Goal: Check status: Check status

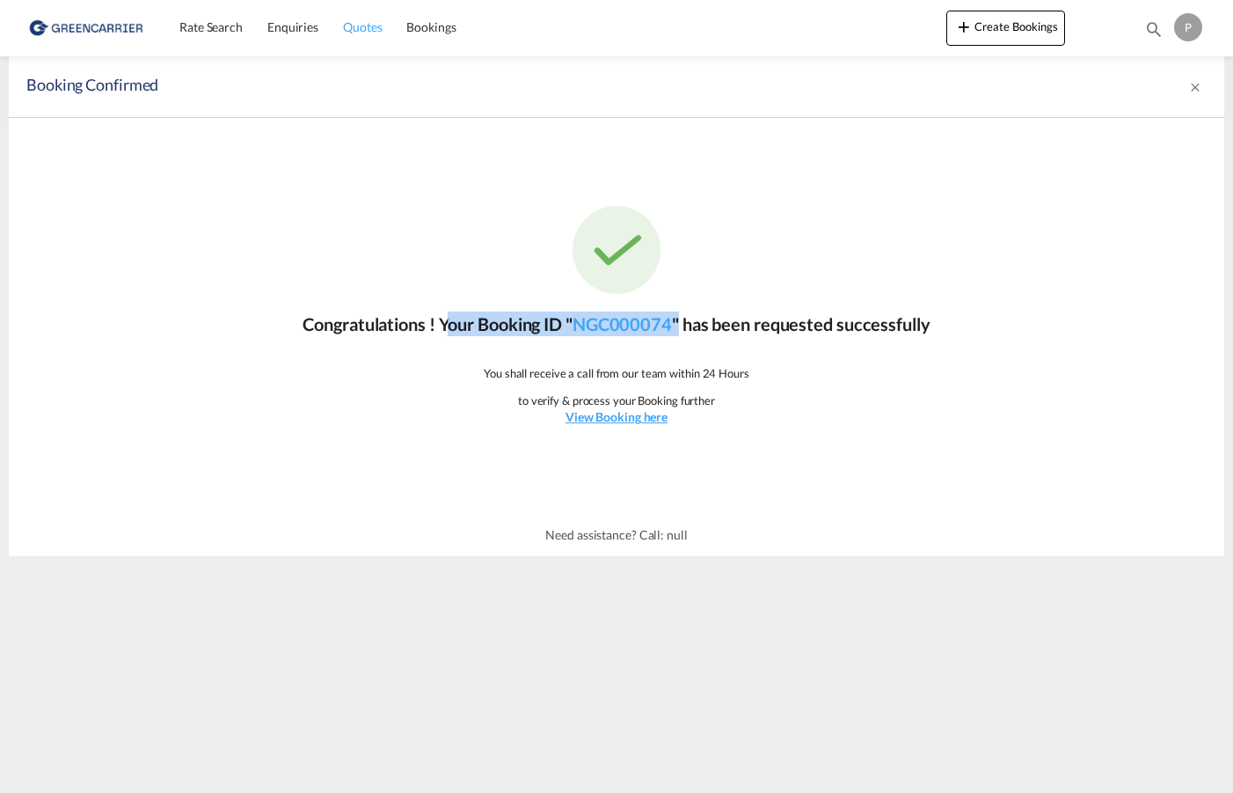
click at [362, 29] on span "Quotes" at bounding box center [362, 26] width 39 height 15
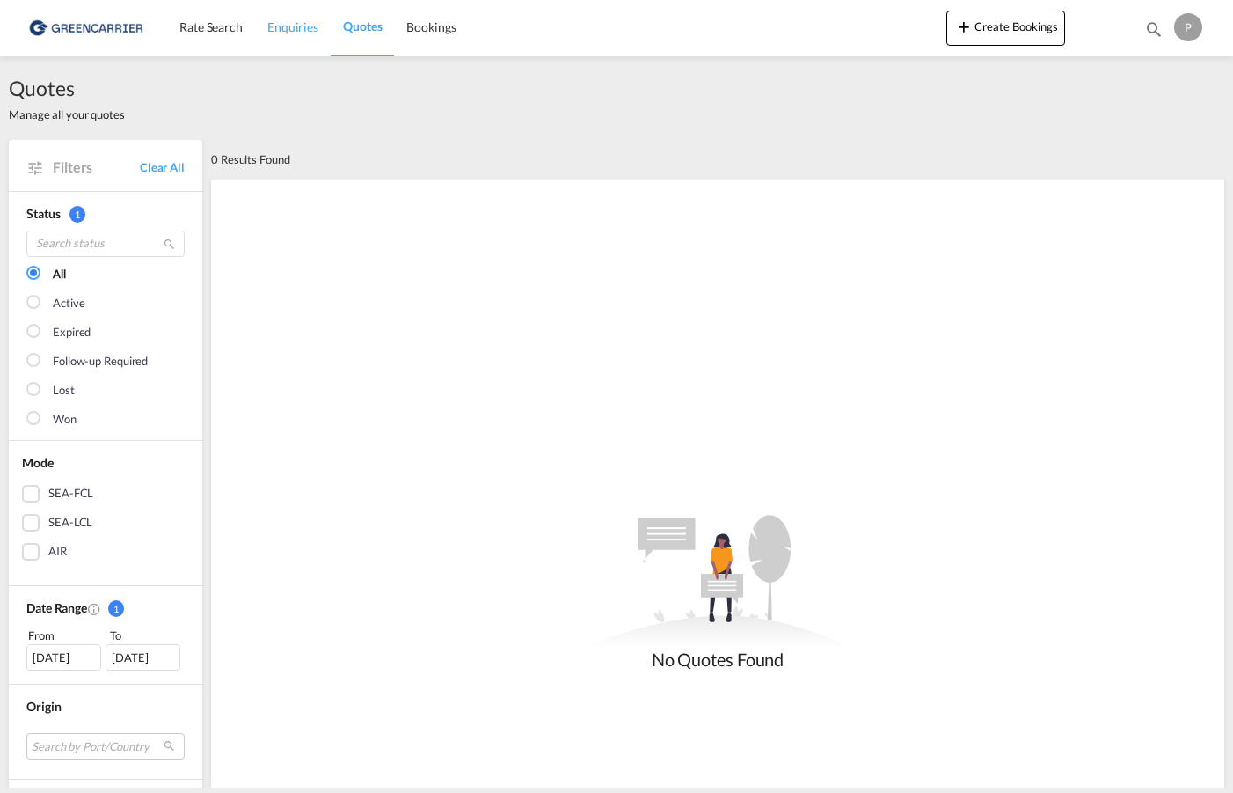
click at [280, 32] on span "Enquiries" at bounding box center [292, 26] width 51 height 15
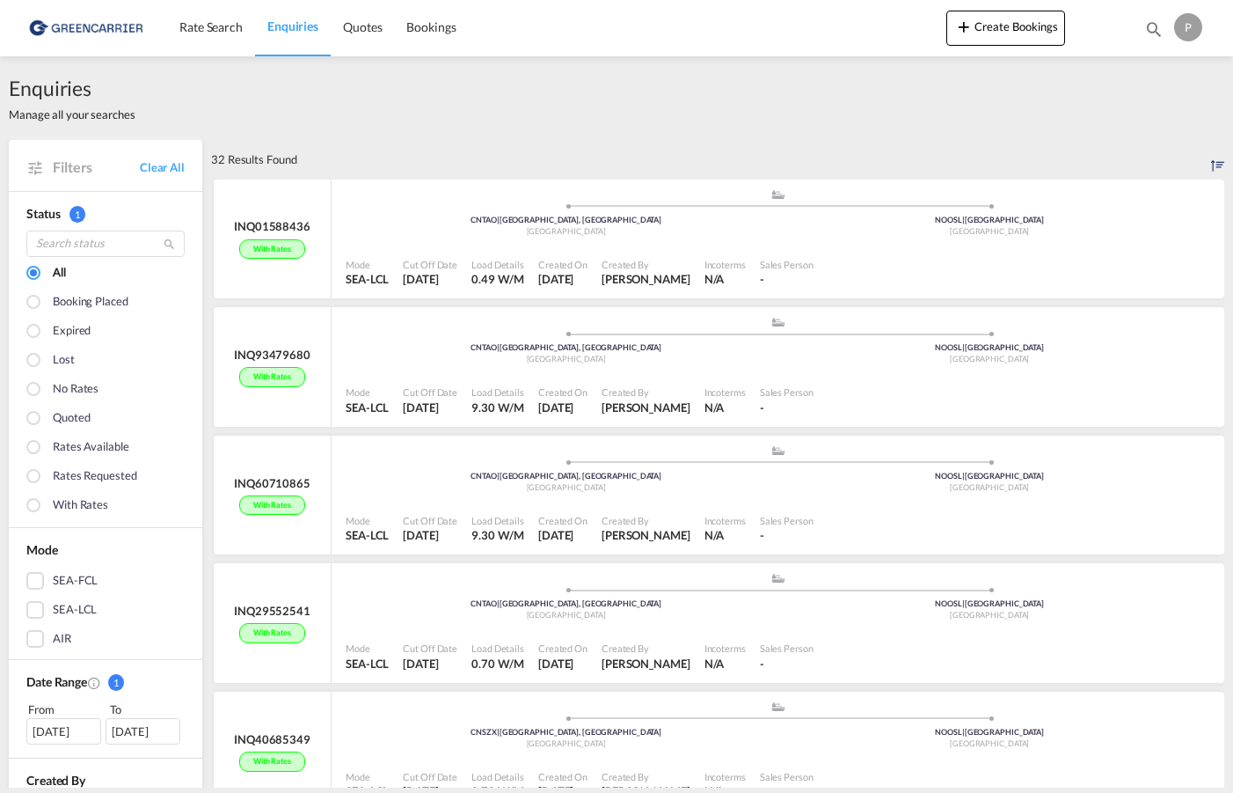
click at [40, 303] on div at bounding box center [35, 304] width 18 height 18
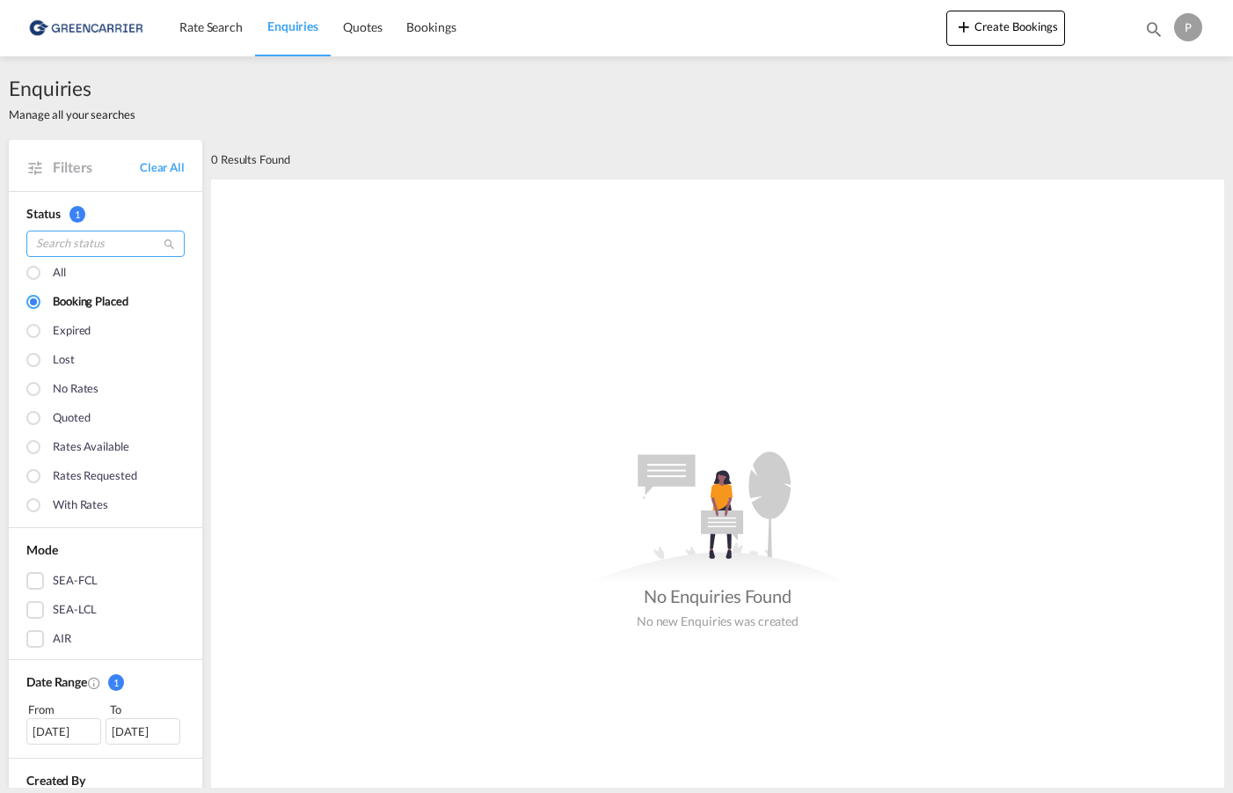
click at [115, 239] on input "search" at bounding box center [105, 243] width 158 height 26
paste input "NGC000046"
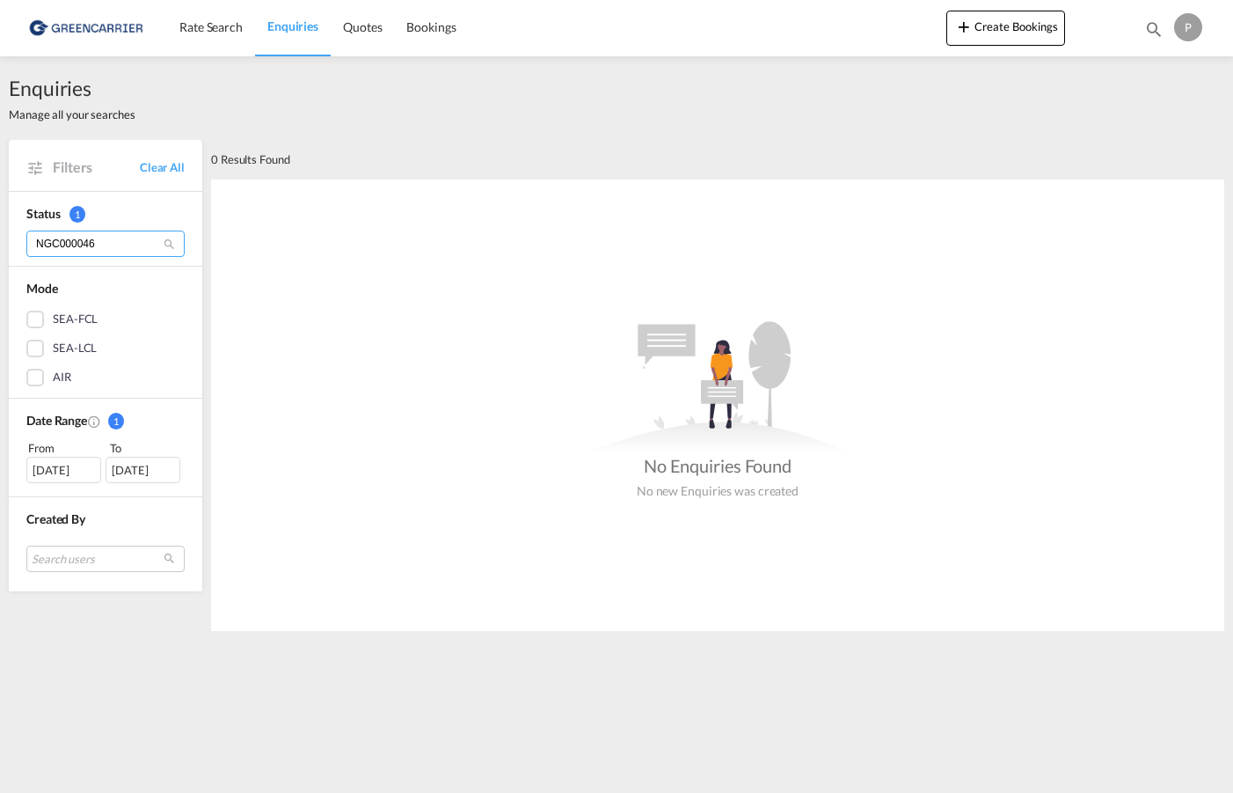
type input "NGC000046"
click at [365, 28] on span "Quotes" at bounding box center [362, 26] width 39 height 15
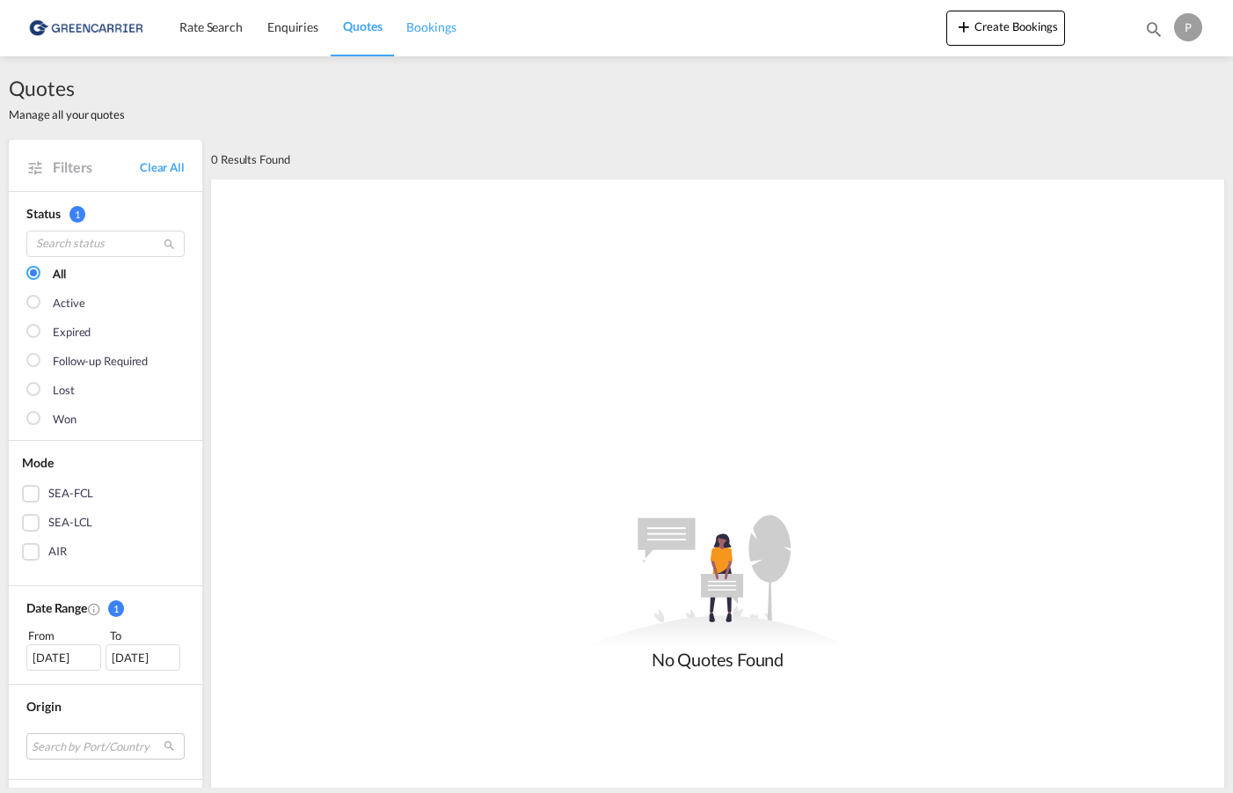
click at [439, 35] on span "Bookings" at bounding box center [430, 27] width 49 height 18
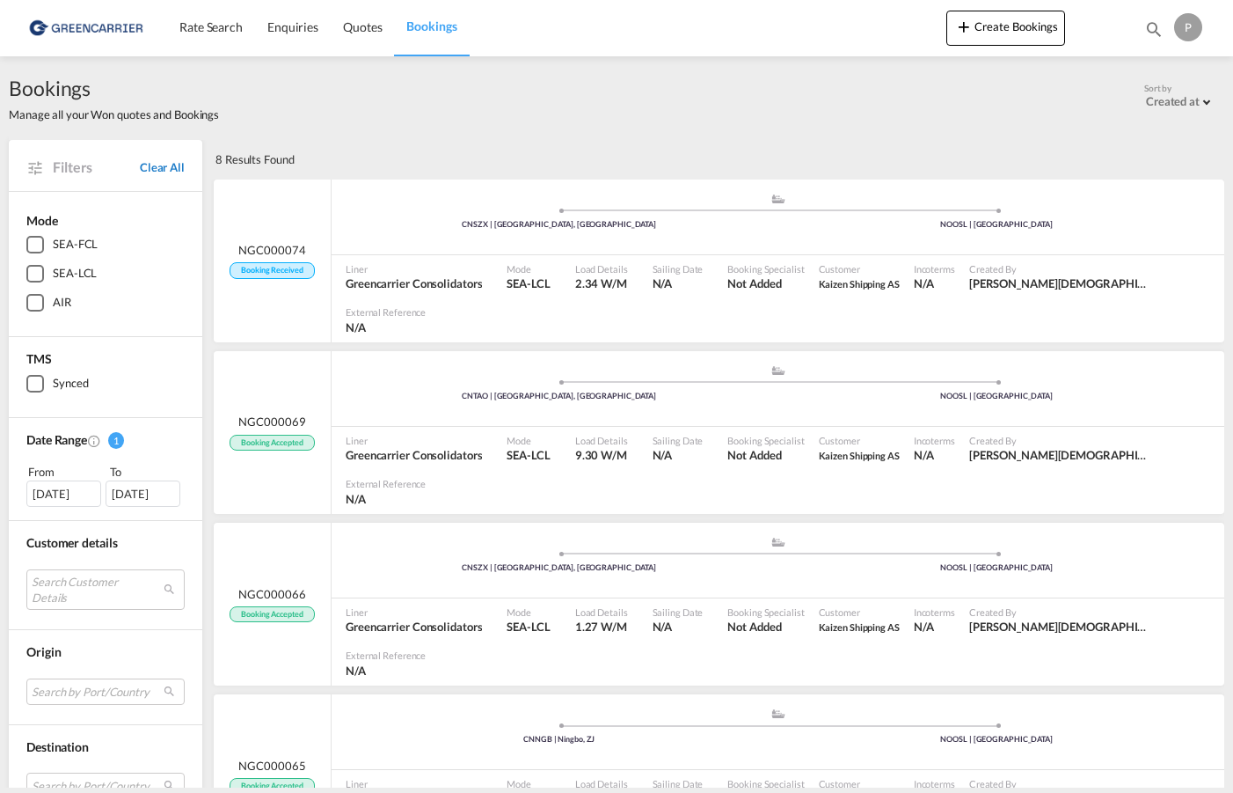
click at [178, 168] on link "Clear All" at bounding box center [162, 167] width 45 height 16
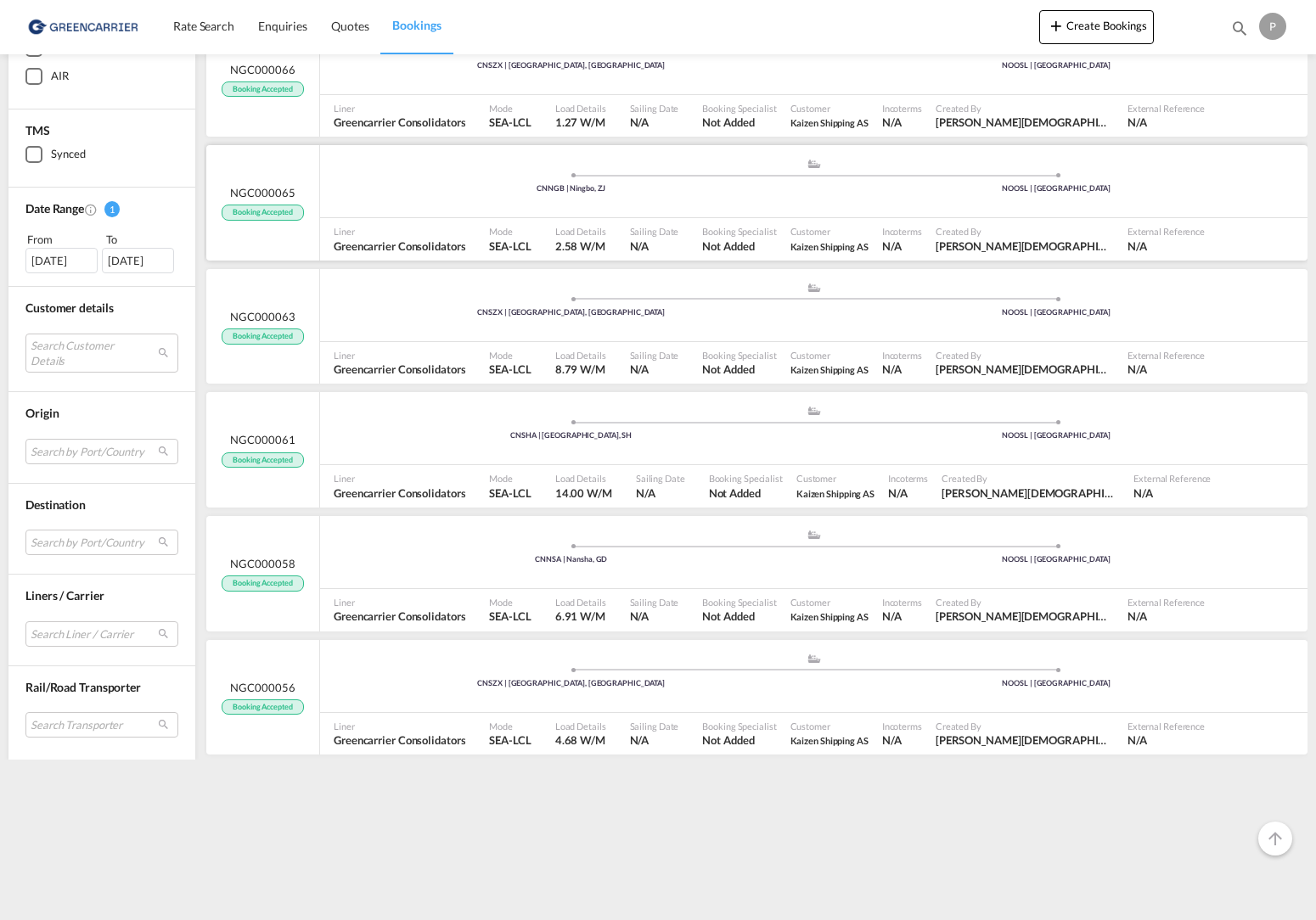
scroll to position [397, 0]
click at [89, 454] on md-select "Search by Port/Country CNNGB ningbo, zj CNNKG [GEOGRAPHIC_DATA], js CNSZX shenz…" at bounding box center [101, 451] width 152 height 25
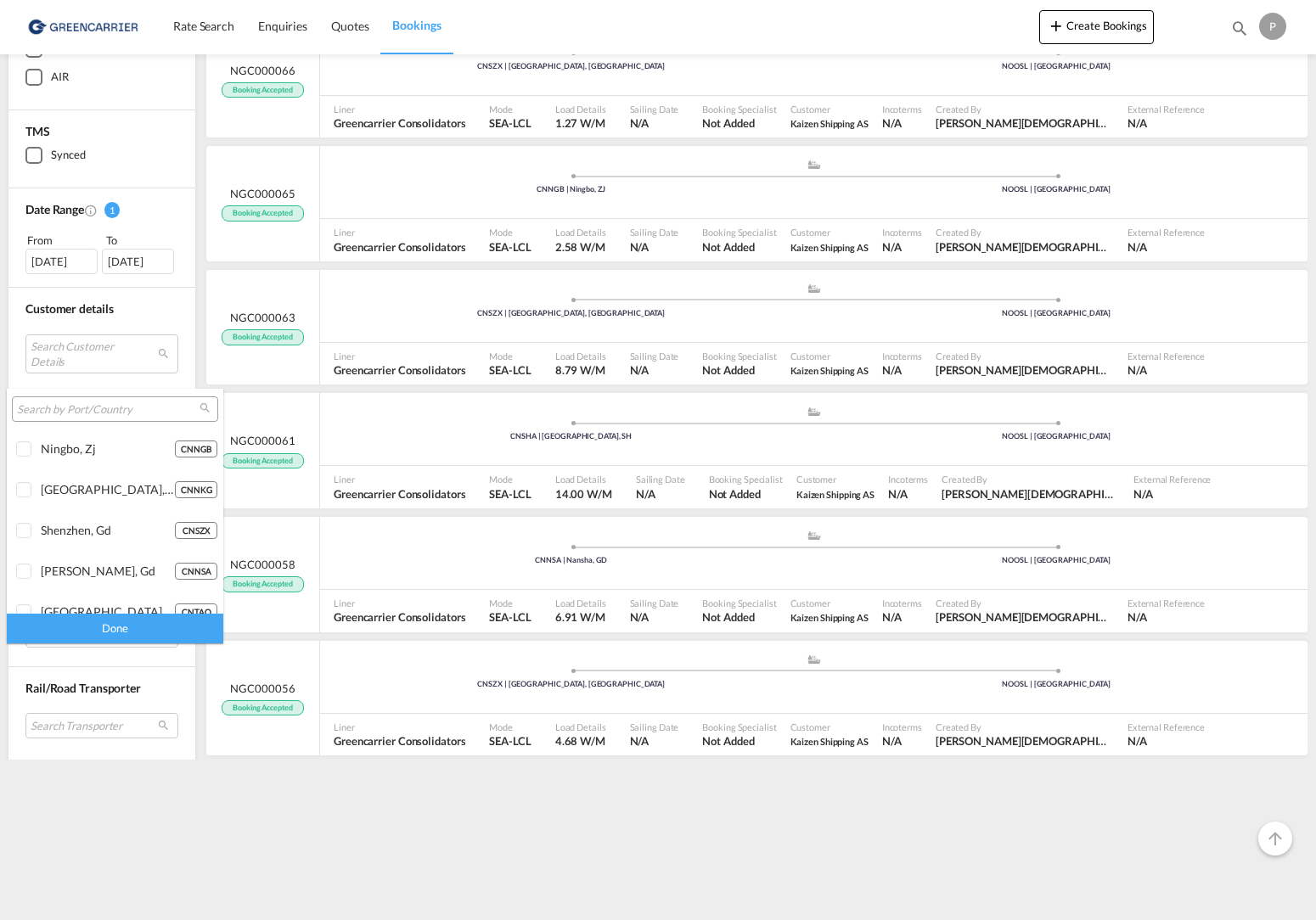
click at [133, 406] on input "search" at bounding box center [108, 410] width 182 height 15
click at [564, 764] on md-backdrop at bounding box center [658, 460] width 1316 height 920
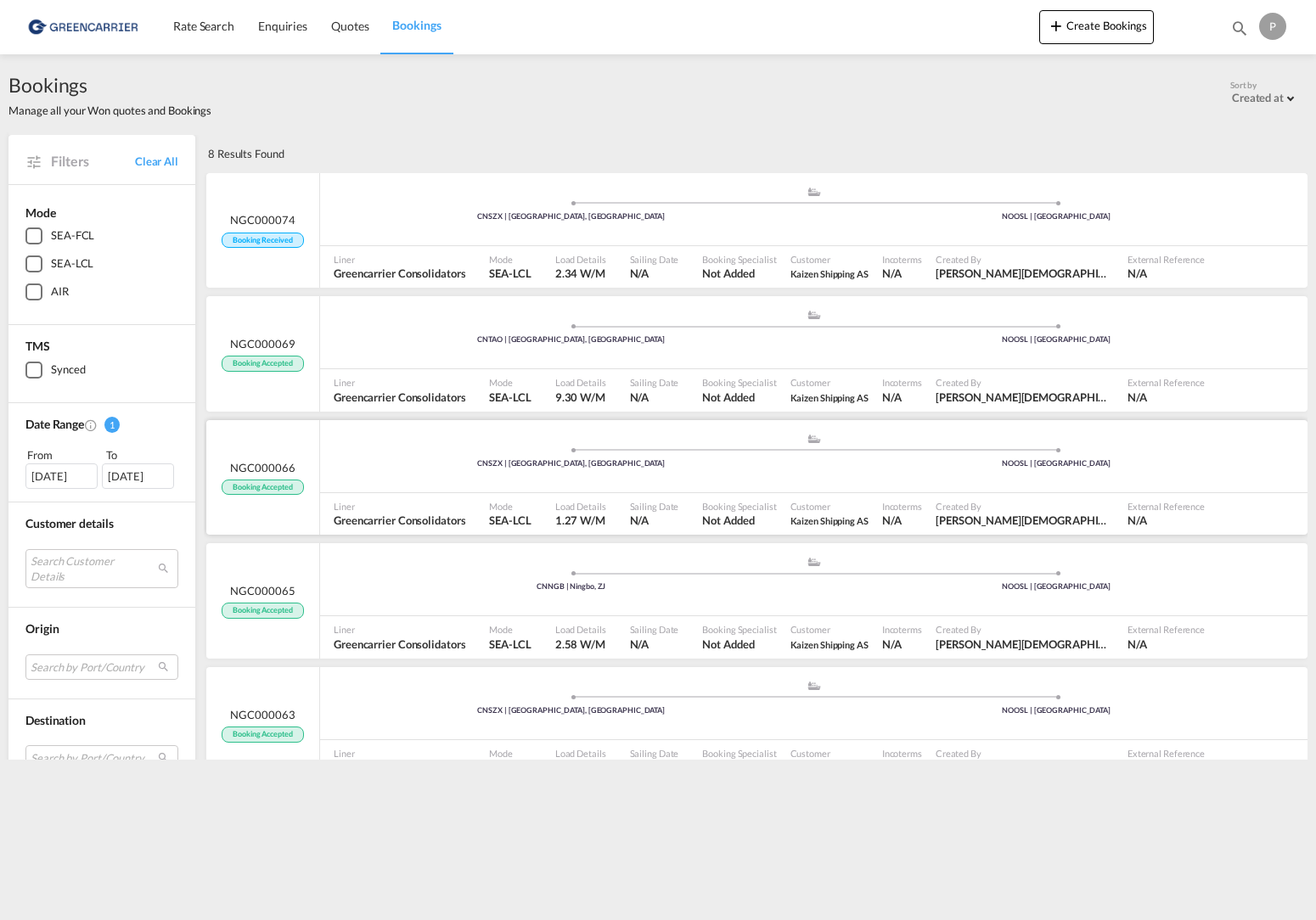
scroll to position [0, 0]
click at [60, 477] on div "[DATE]" at bounding box center [61, 475] width 72 height 25
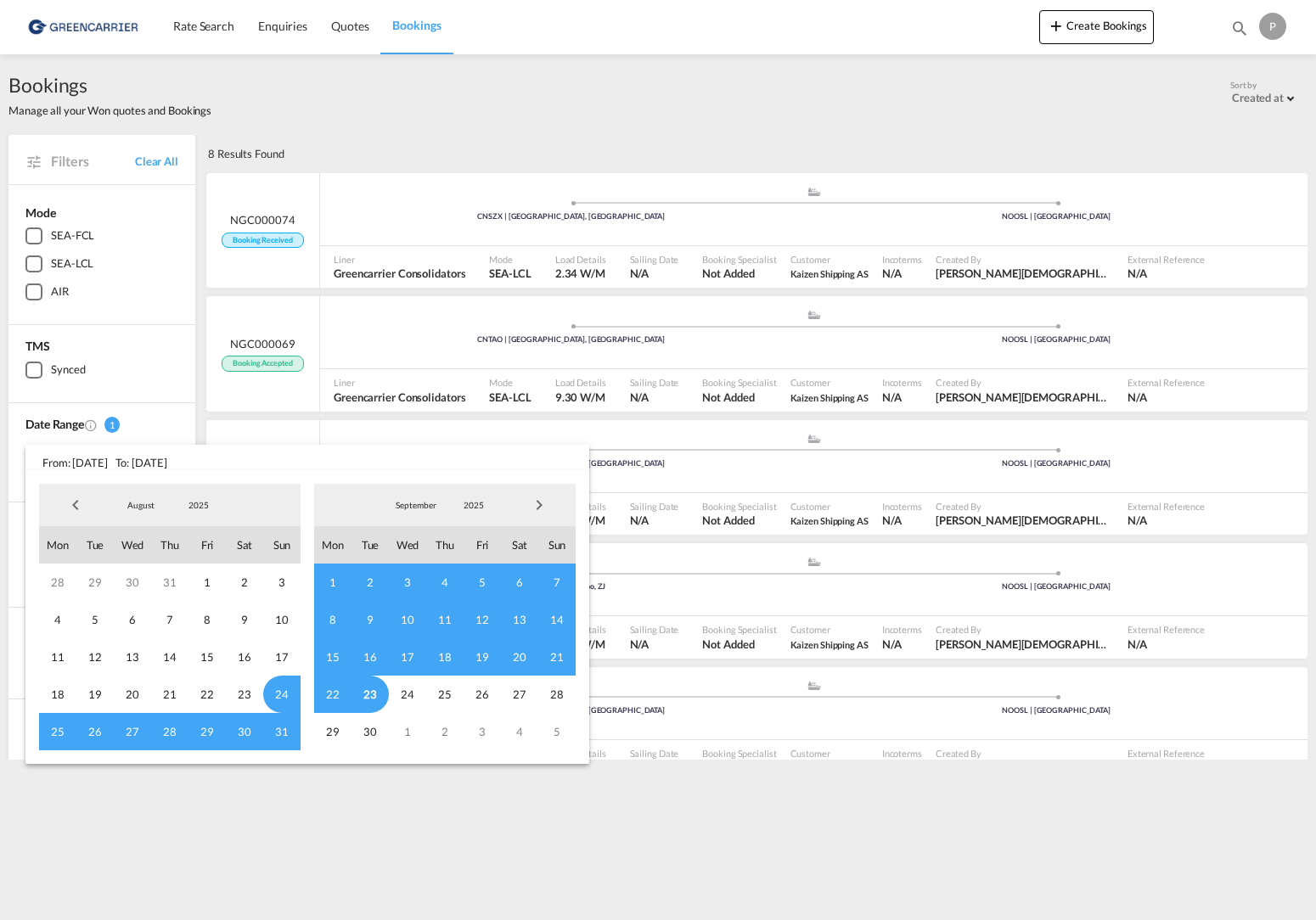
click at [76, 501] on span "Previous Month" at bounding box center [75, 504] width 34 height 34
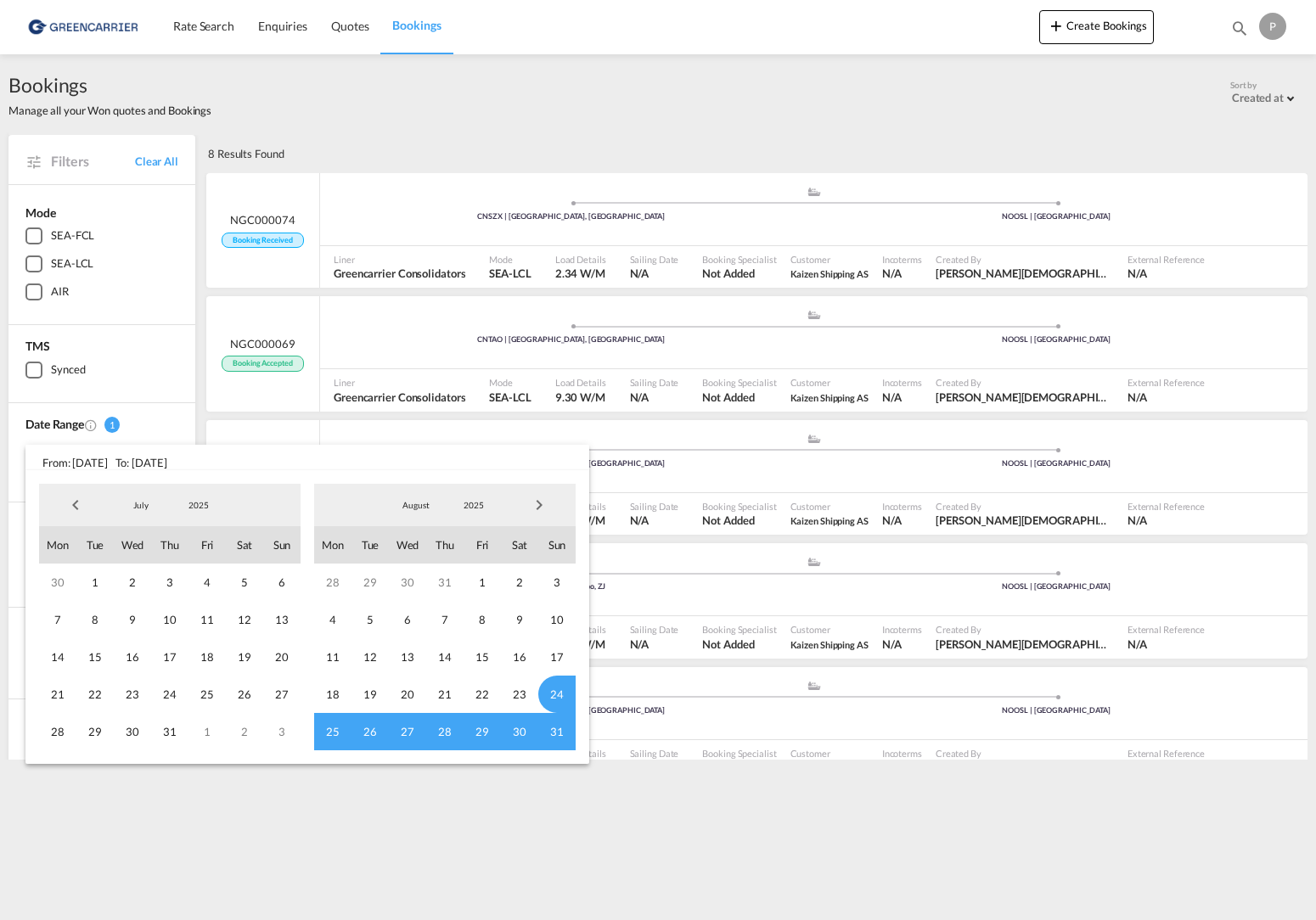
click at [76, 501] on span "Previous Month" at bounding box center [75, 504] width 34 height 34
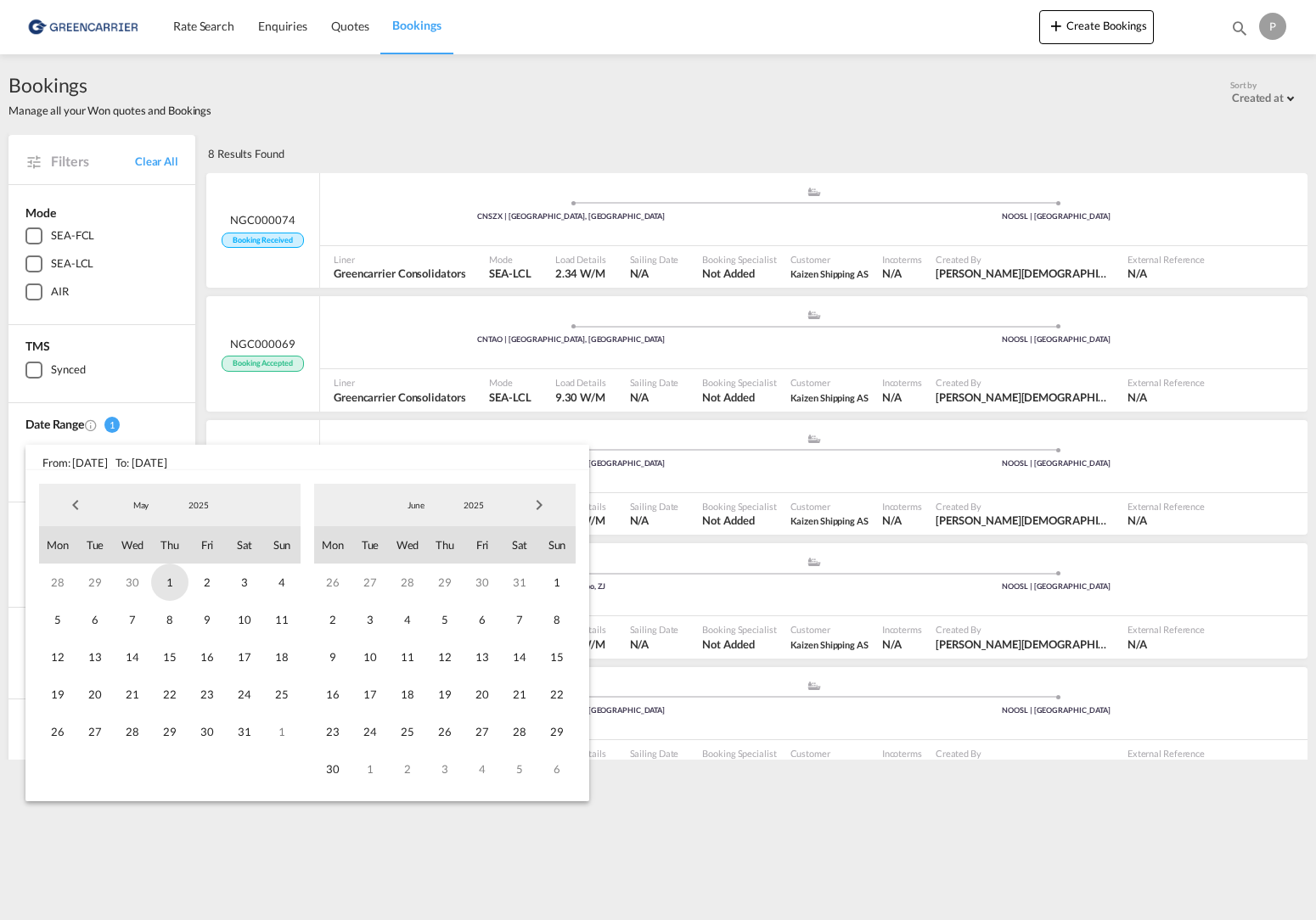
click at [165, 580] on span "1" at bounding box center [170, 582] width 38 height 38
click at [178, 589] on span "1" at bounding box center [170, 582] width 38 height 38
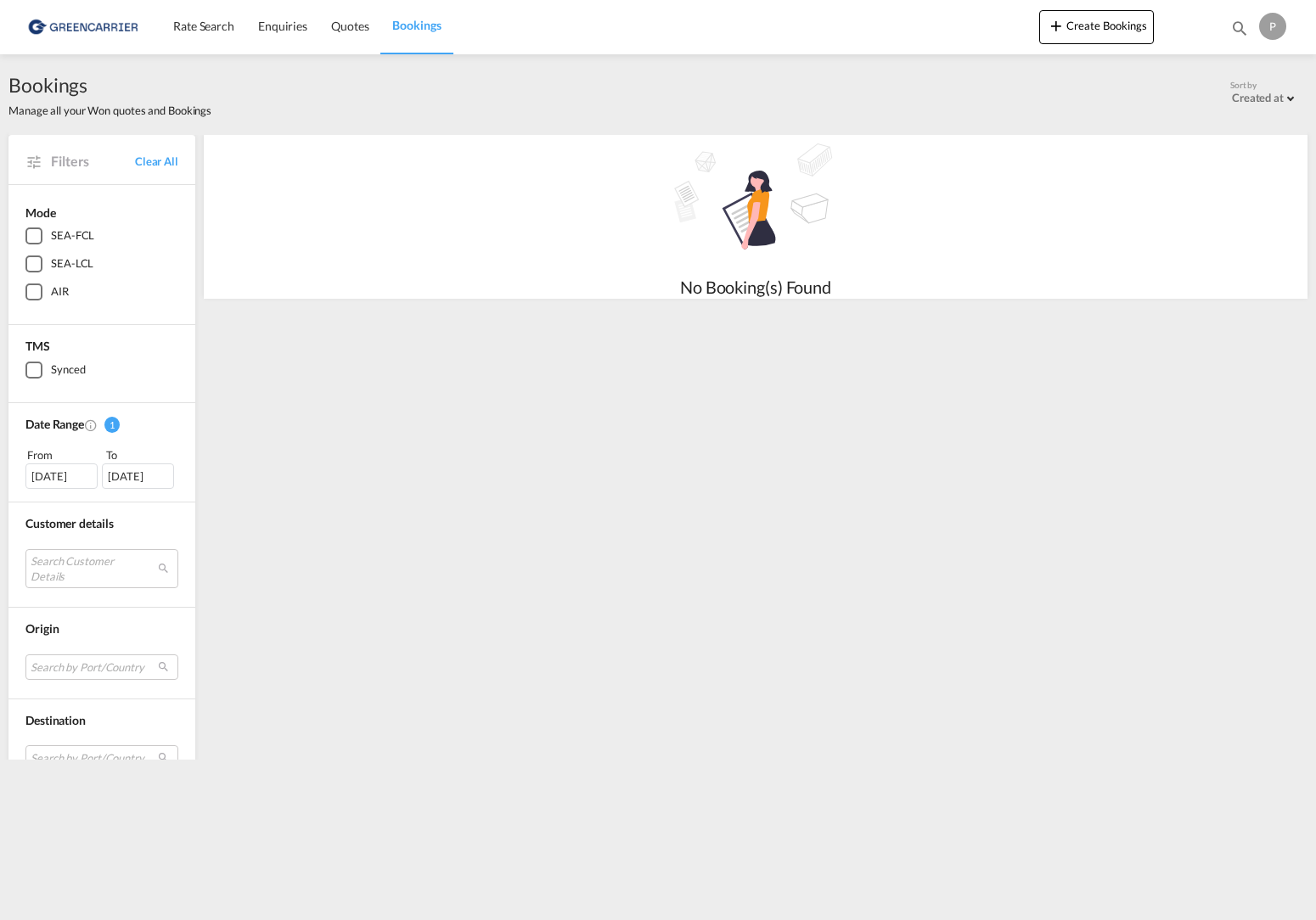
click at [138, 473] on div "[DATE]" at bounding box center [138, 475] width 72 height 25
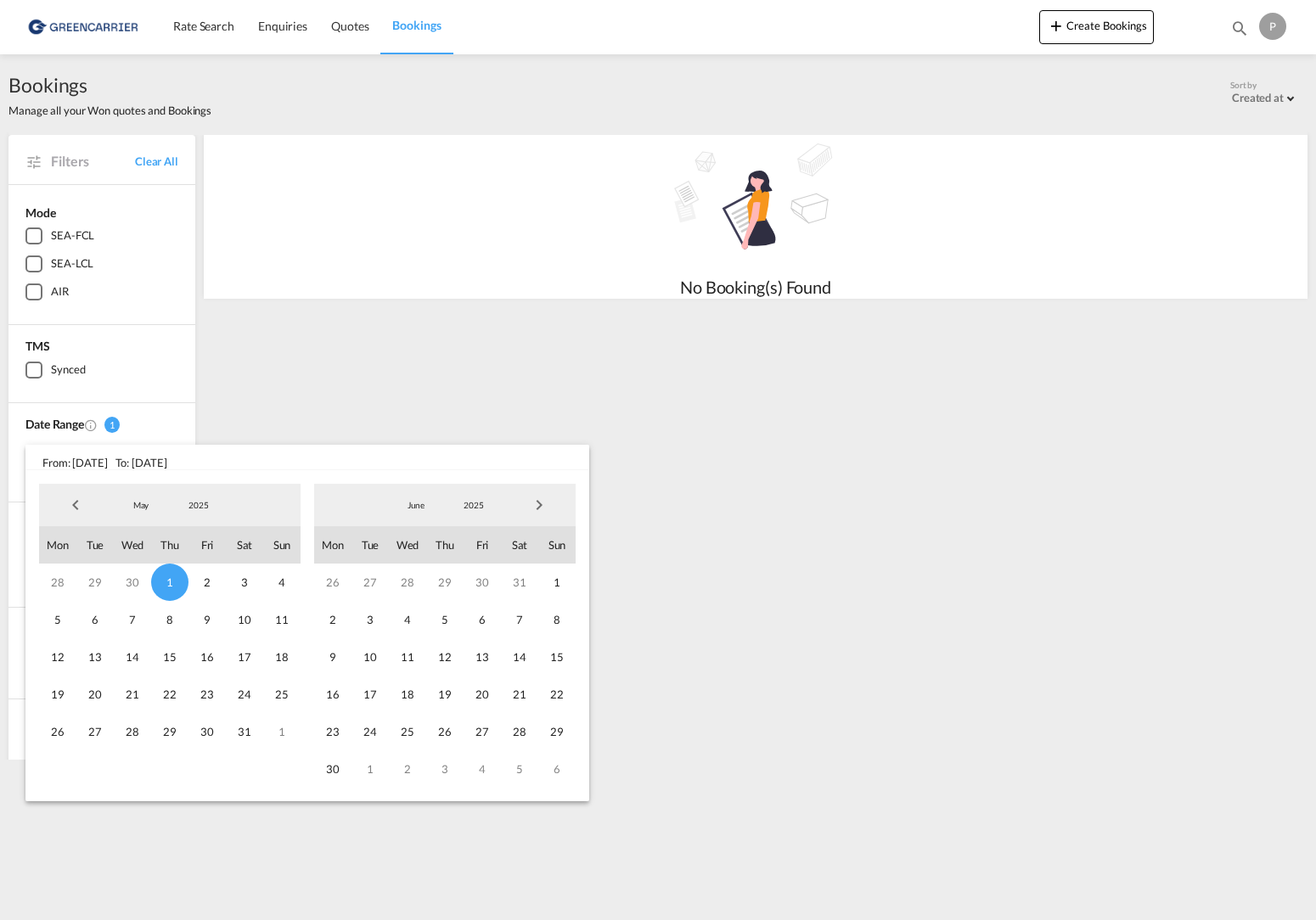
click at [540, 505] on span "Next Month" at bounding box center [538, 504] width 34 height 34
click at [541, 505] on span "Next Month" at bounding box center [538, 504] width 34 height 34
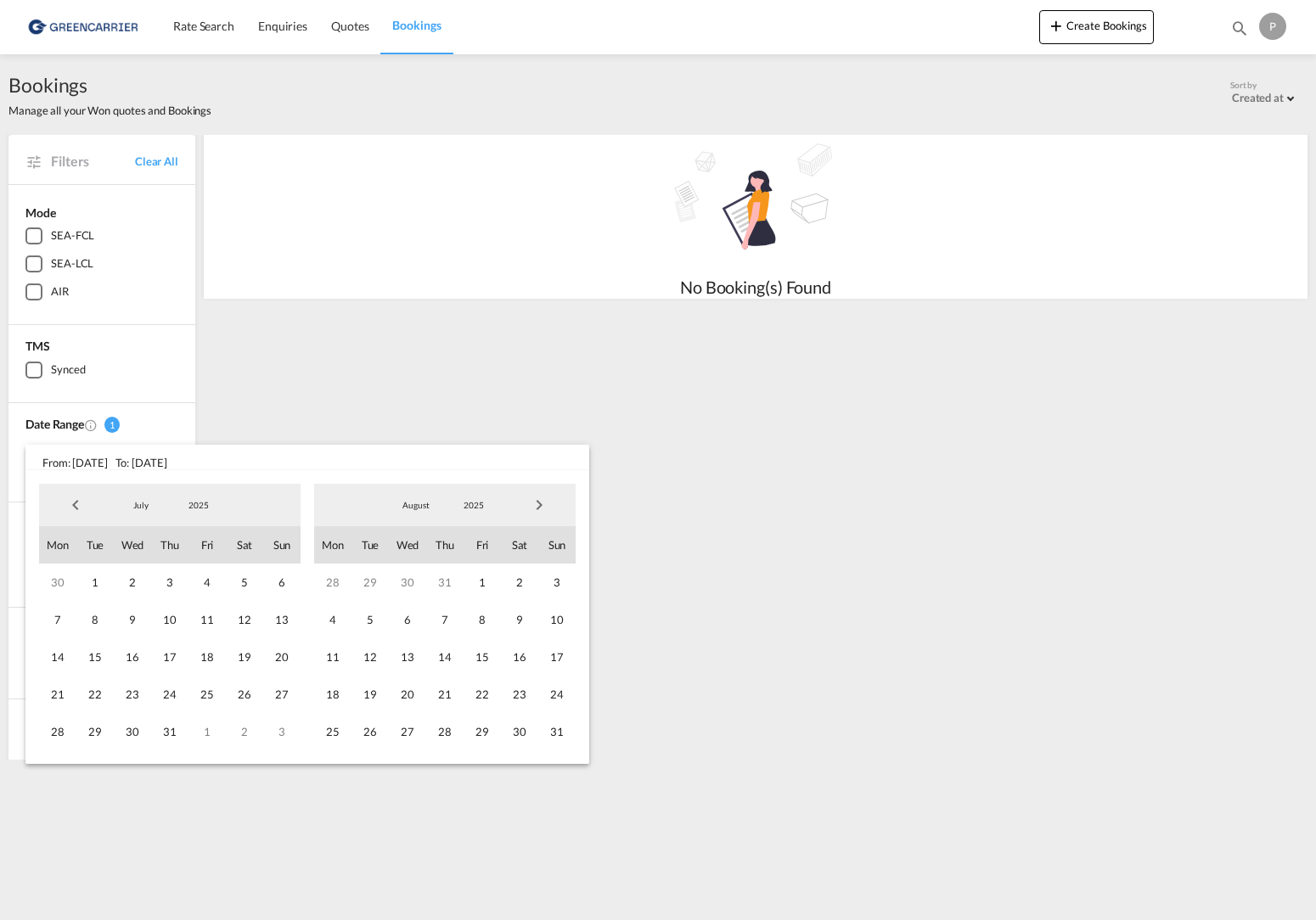
click at [541, 505] on span "Next Month" at bounding box center [538, 504] width 34 height 34
click at [470, 663] on span "19" at bounding box center [481, 657] width 38 height 38
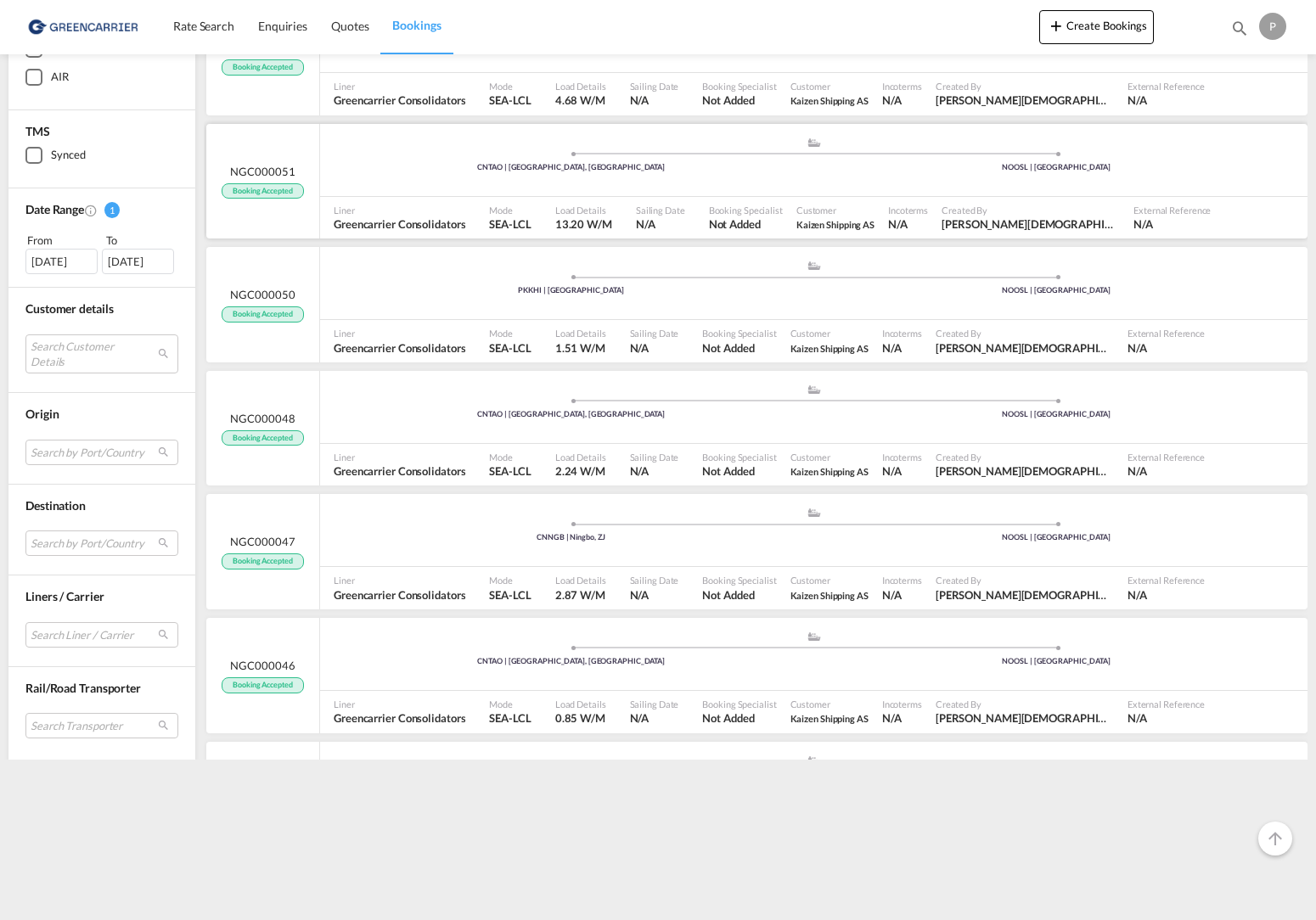
scroll to position [922, 0]
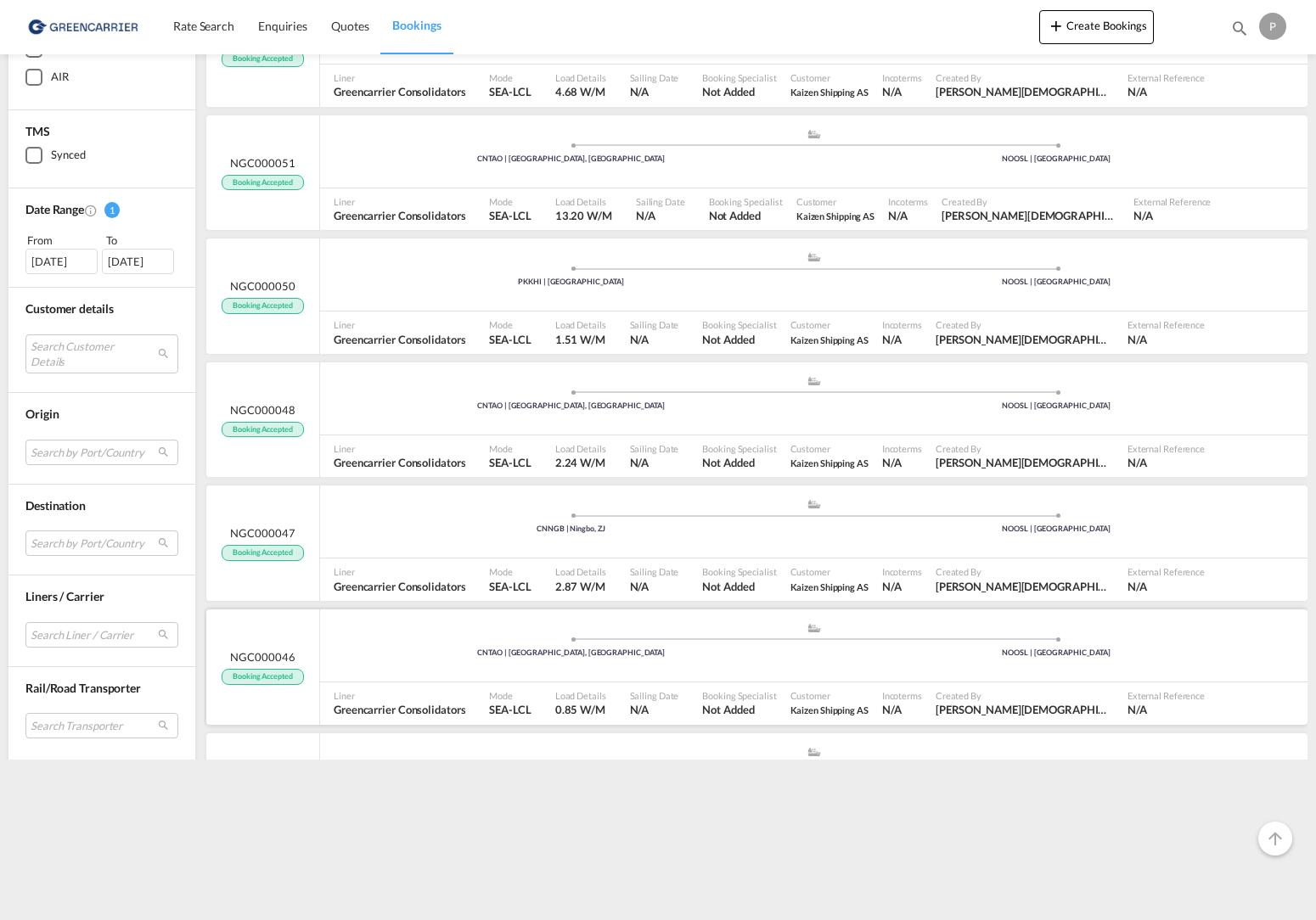
click at [452, 637] on span at bounding box center [570, 639] width 485 height 4
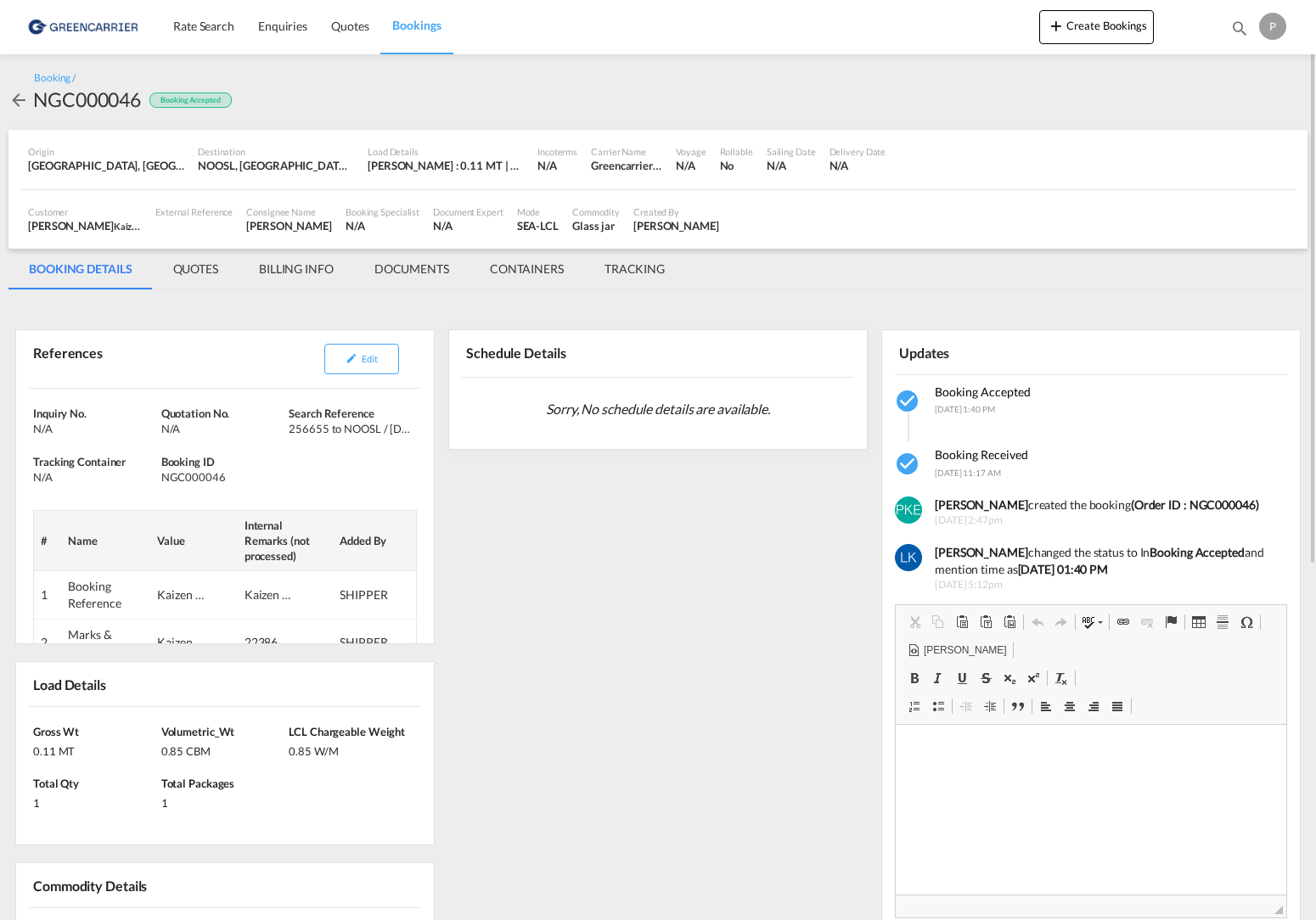
click at [83, 95] on div "NGC000046" at bounding box center [87, 99] width 108 height 27
drag, startPoint x: 552, startPoint y: 273, endPoint x: 561, endPoint y: 275, distance: 9.2
click at [561, 275] on md-tab-item "CONTAINERS" at bounding box center [526, 269] width 115 height 41
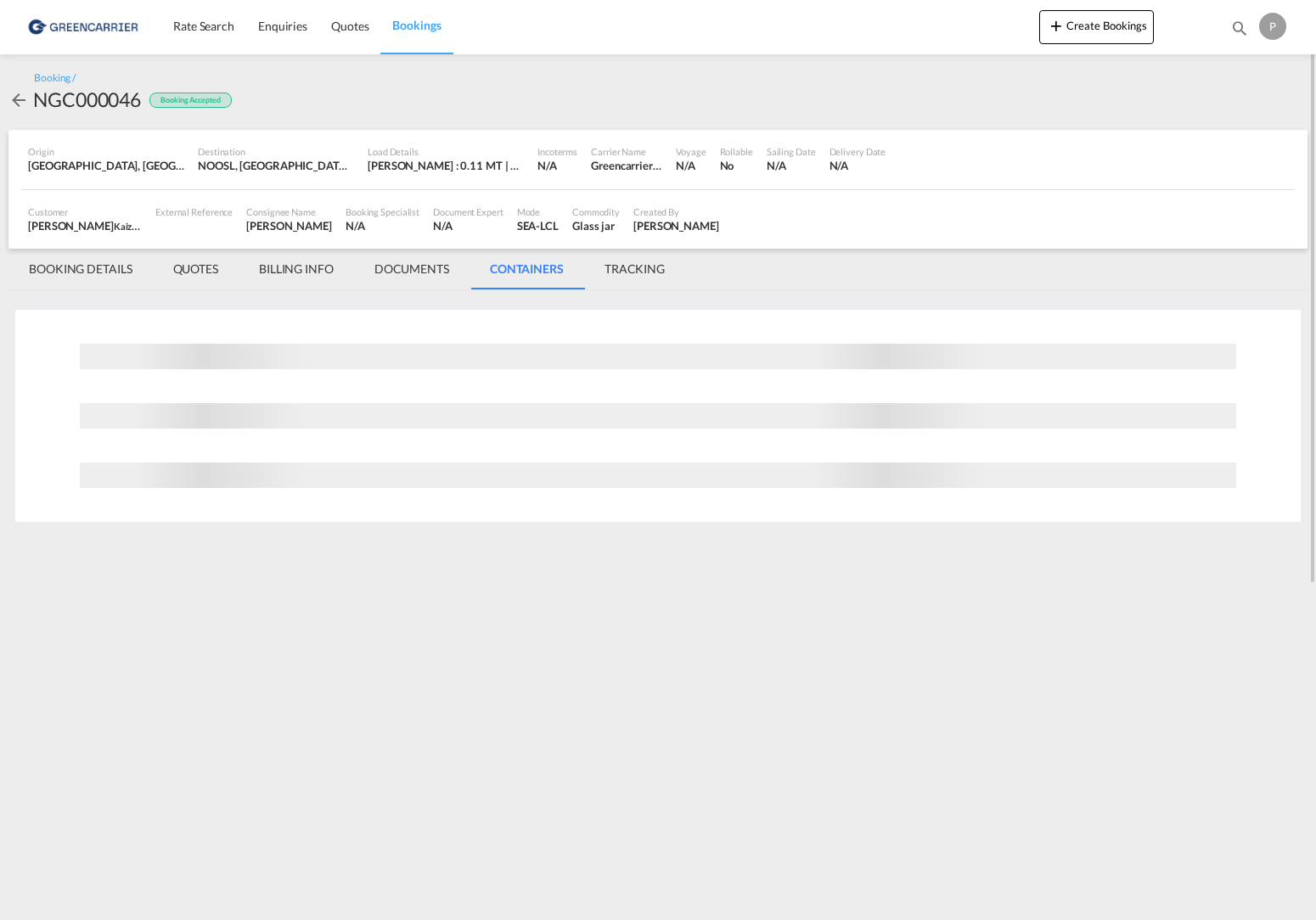
click at [646, 279] on md-tab-item "TRACKING" at bounding box center [634, 269] width 101 height 41
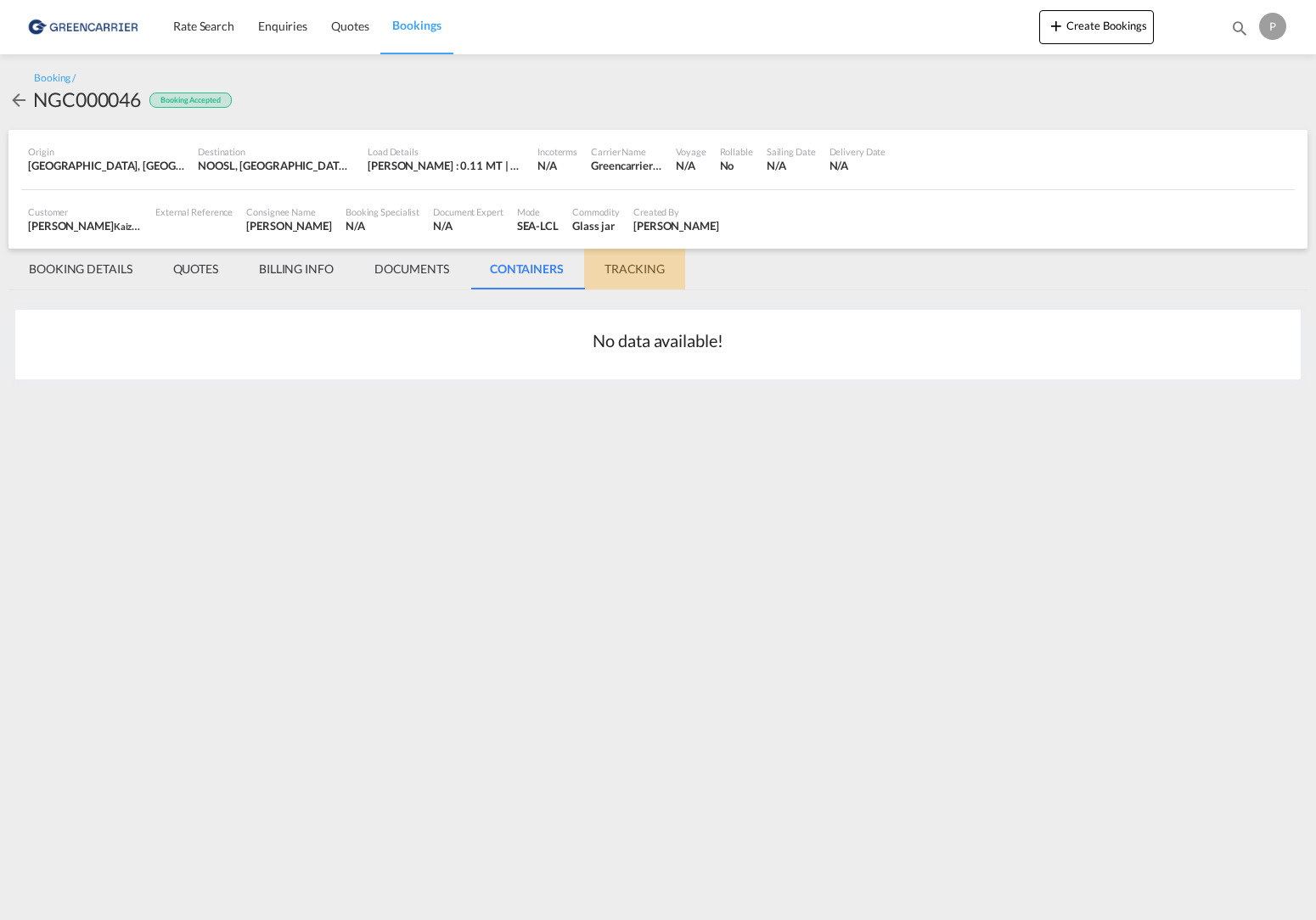
click at [642, 266] on md-tab-item "TRACKING" at bounding box center [634, 269] width 101 height 41
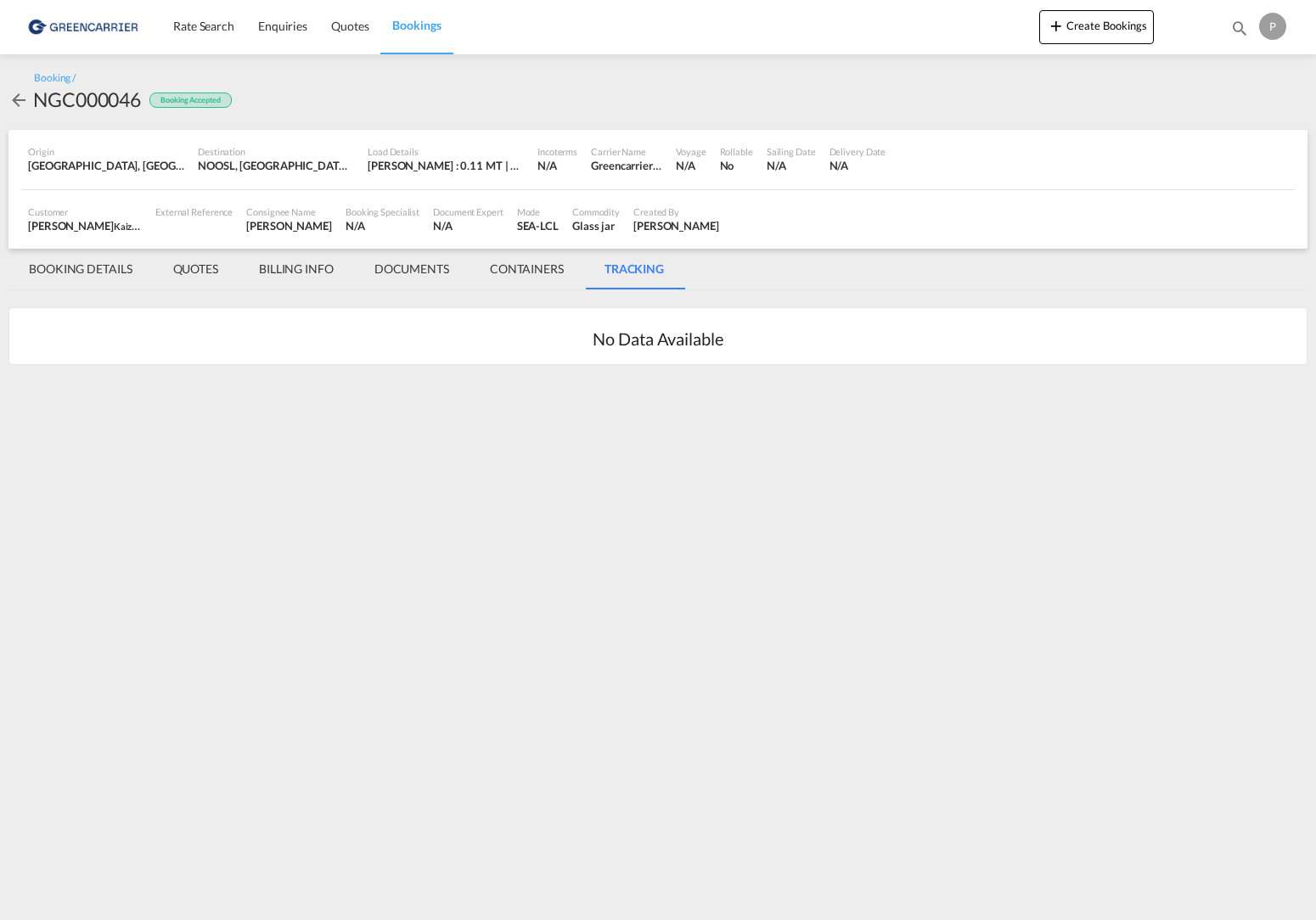
click at [111, 96] on div "NGC000046" at bounding box center [87, 99] width 108 height 27
copy div "NGC000046"
